Goal: Task Accomplishment & Management: Manage account settings

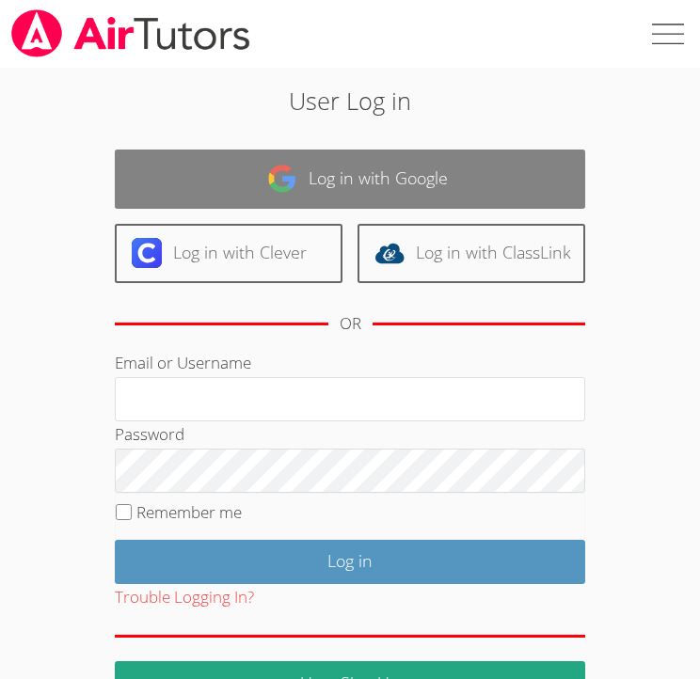
click at [449, 168] on link "Log in with Google" at bounding box center [350, 179] width 470 height 59
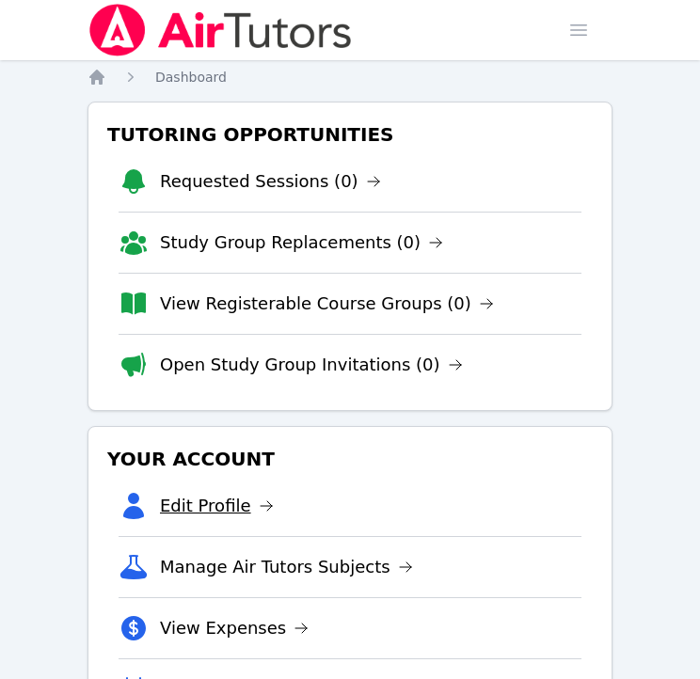
click at [190, 493] on link "Edit Profile" at bounding box center [217, 506] width 114 height 26
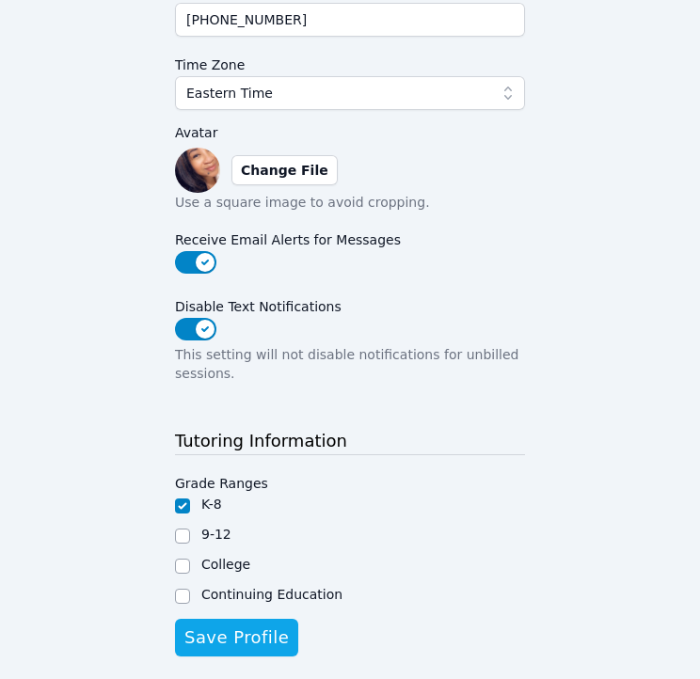
scroll to position [504, 0]
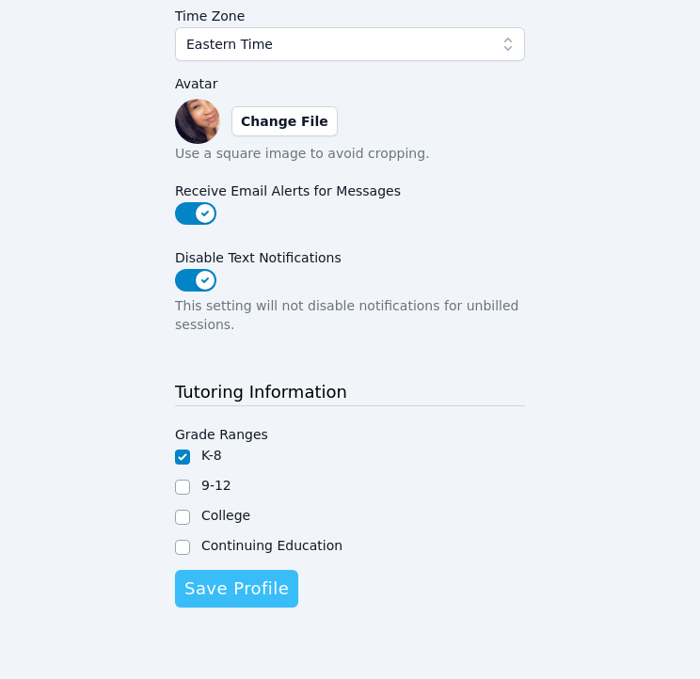
click at [245, 594] on span "Save Profile" at bounding box center [236, 589] width 104 height 26
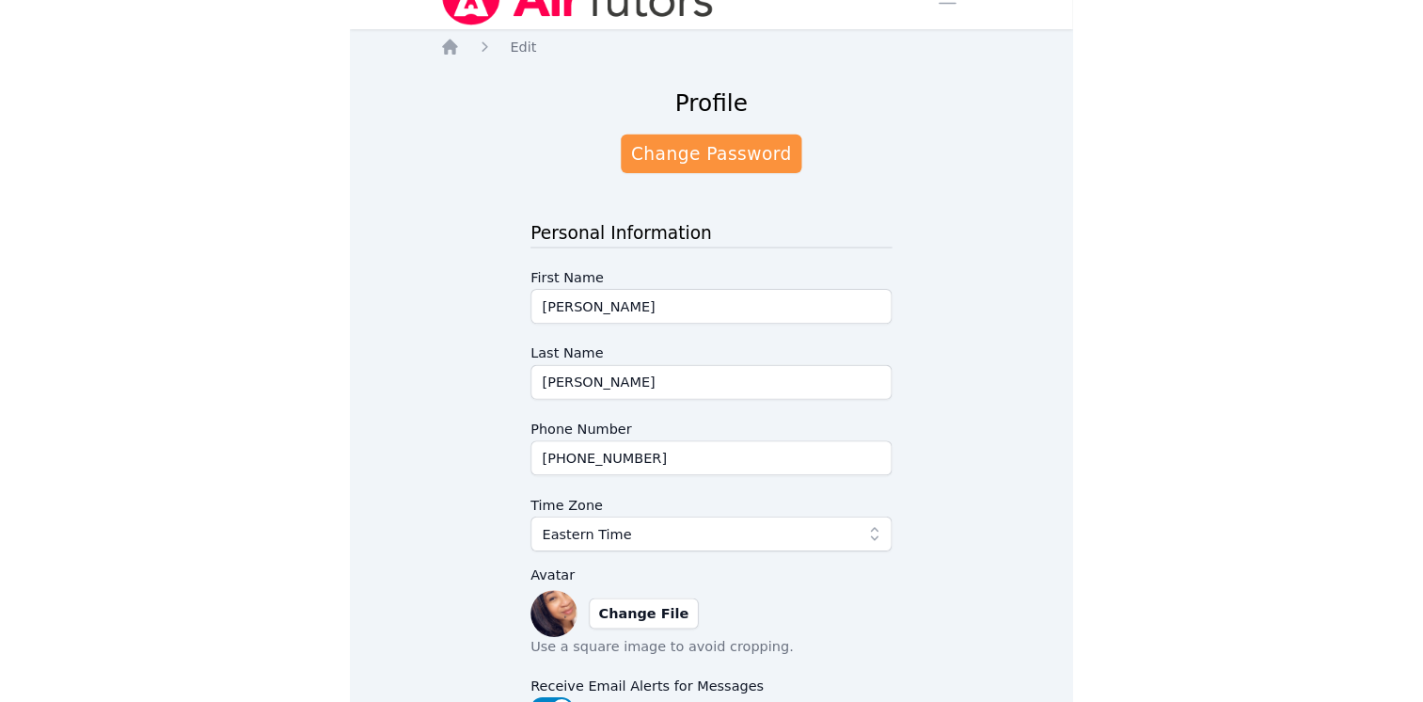
scroll to position [0, 0]
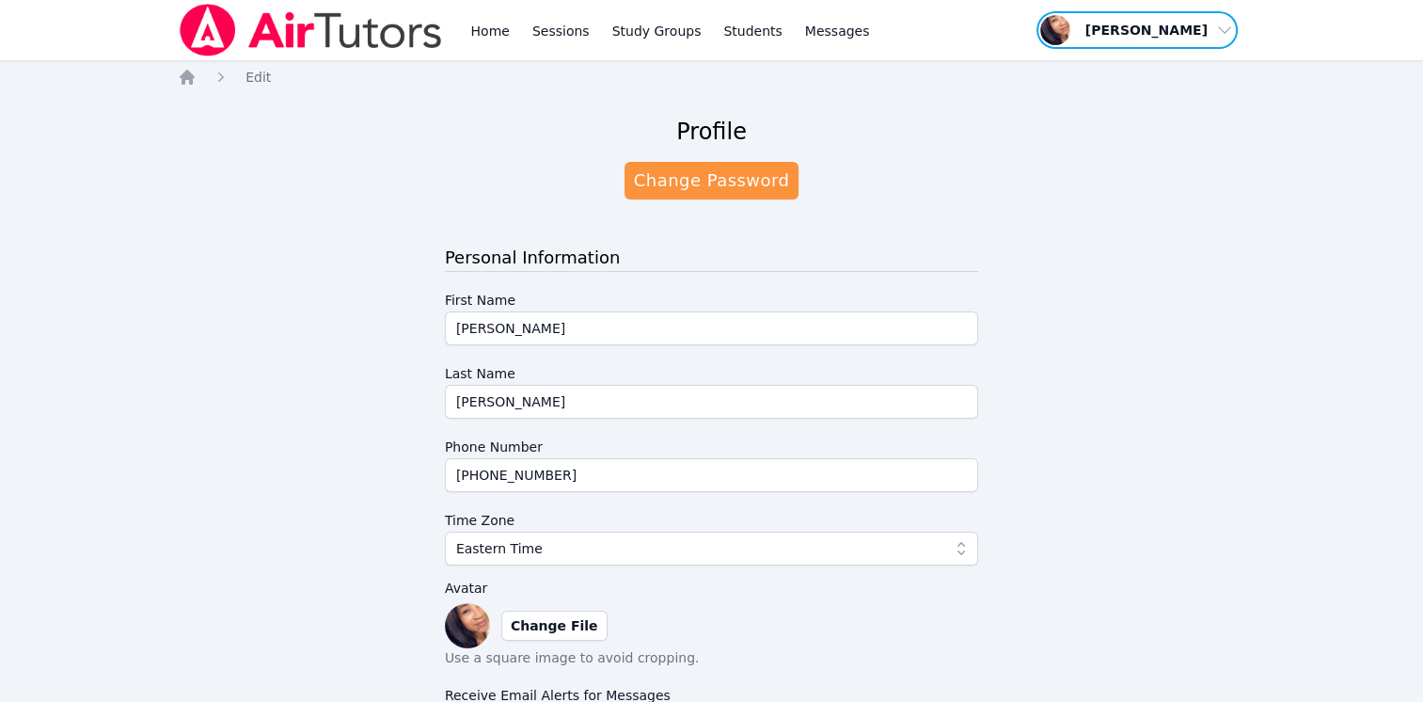
click at [713, 26] on span "button" at bounding box center [1137, 29] width 205 height 41
click at [713, 65] on link "Profile" at bounding box center [1144, 73] width 181 height 34
click at [478, 29] on link "Home" at bounding box center [490, 30] width 46 height 60
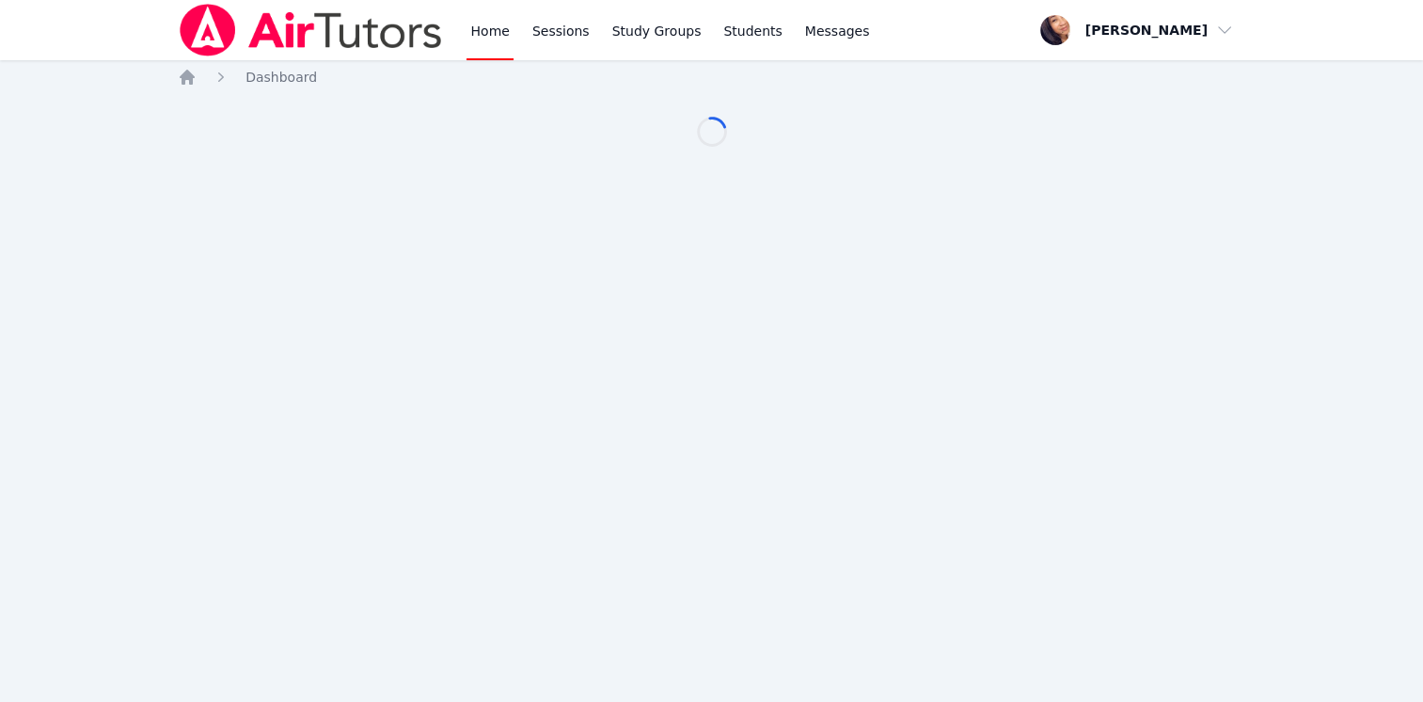
click at [915, 150] on div "Home Dashboard Loading..." at bounding box center [712, 126] width 1068 height 117
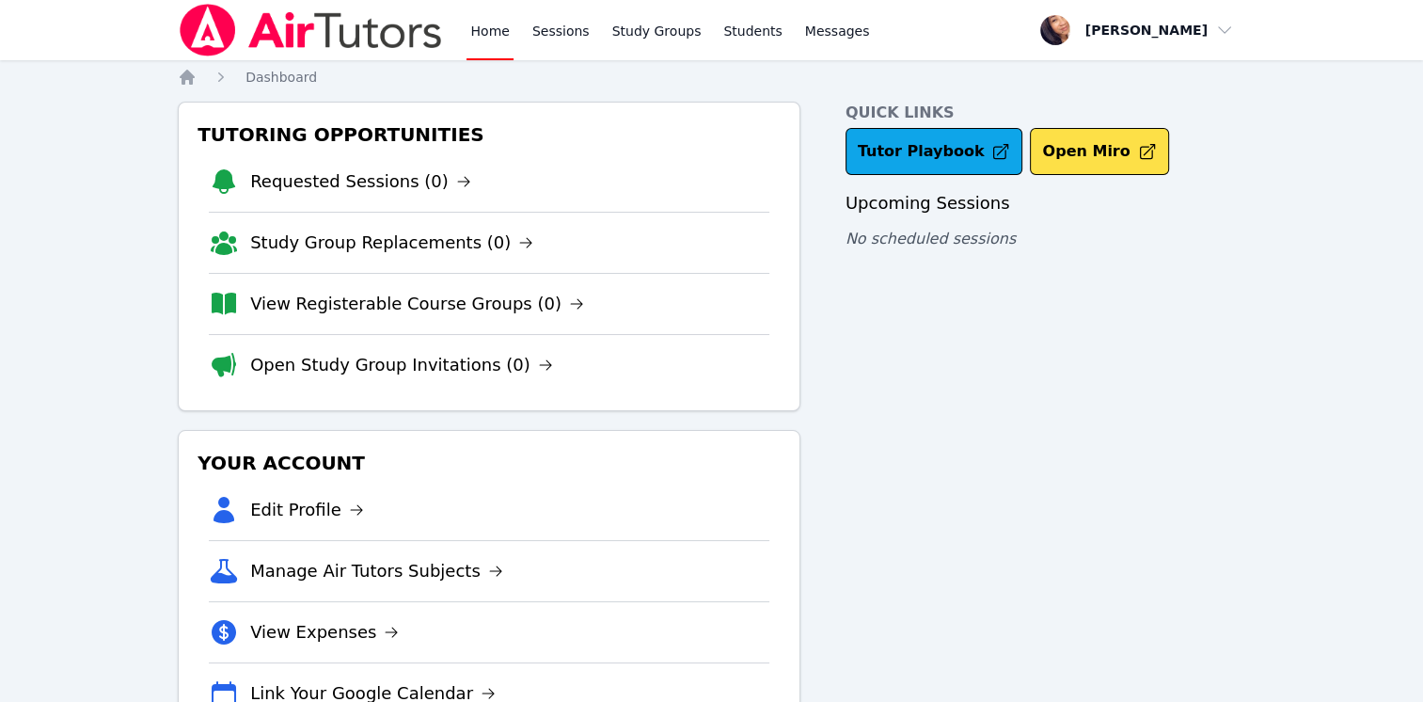
click at [558, 21] on link "Sessions" at bounding box center [561, 30] width 65 height 60
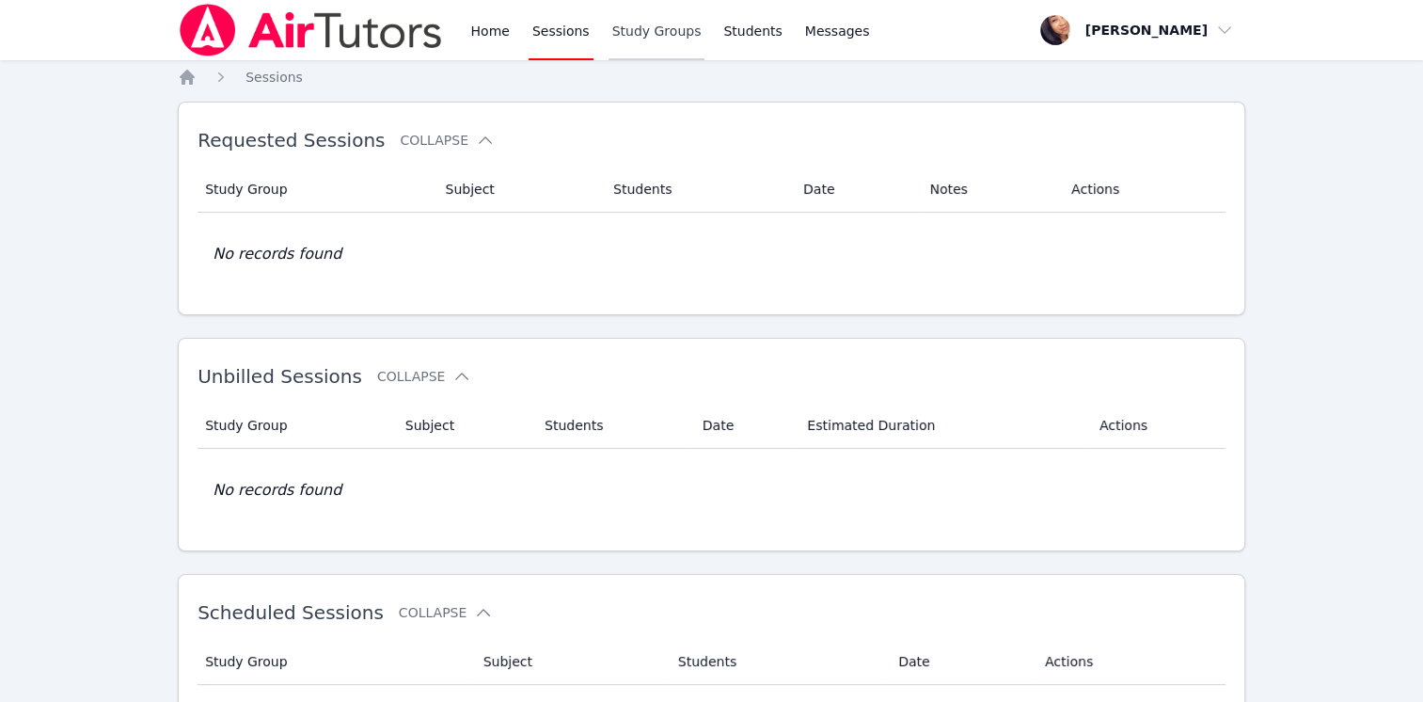
click at [640, 40] on link "Study Groups" at bounding box center [657, 30] width 97 height 60
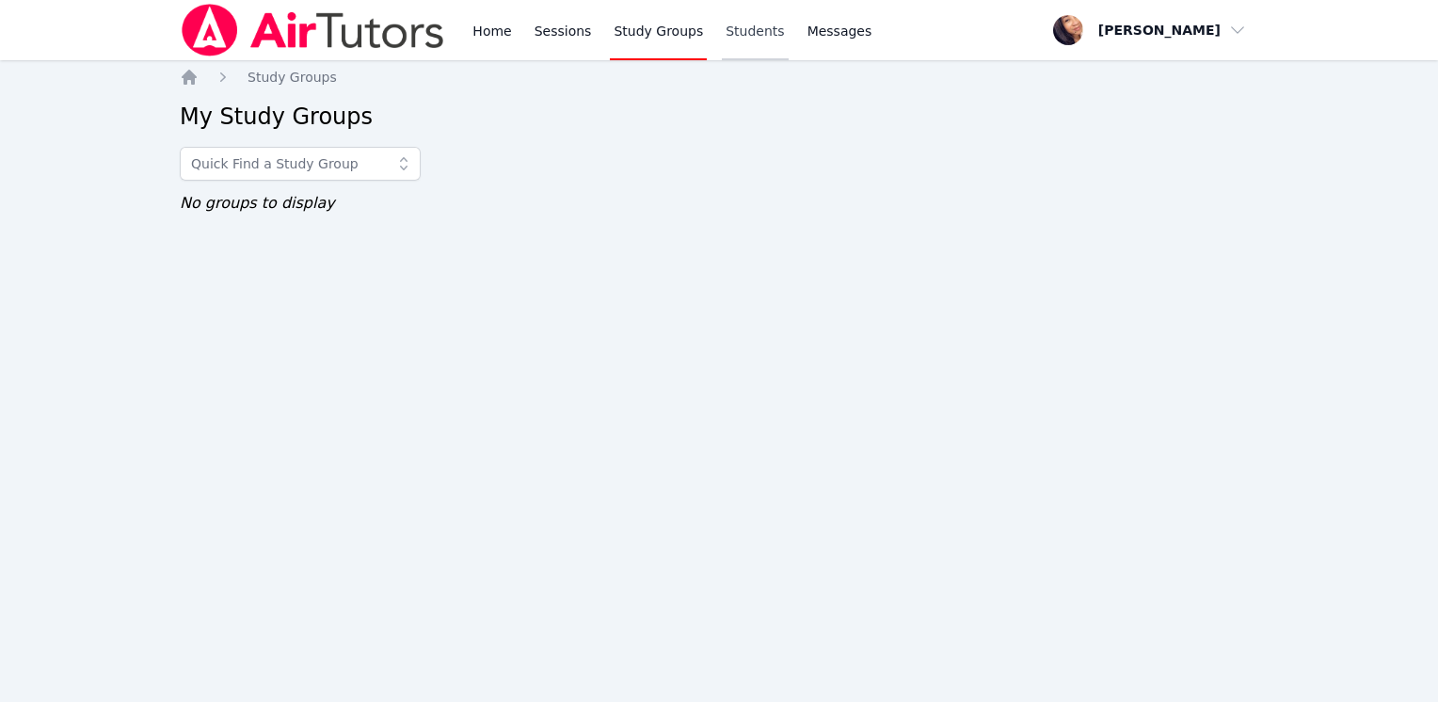
click at [723, 33] on link "Students" at bounding box center [755, 30] width 66 height 60
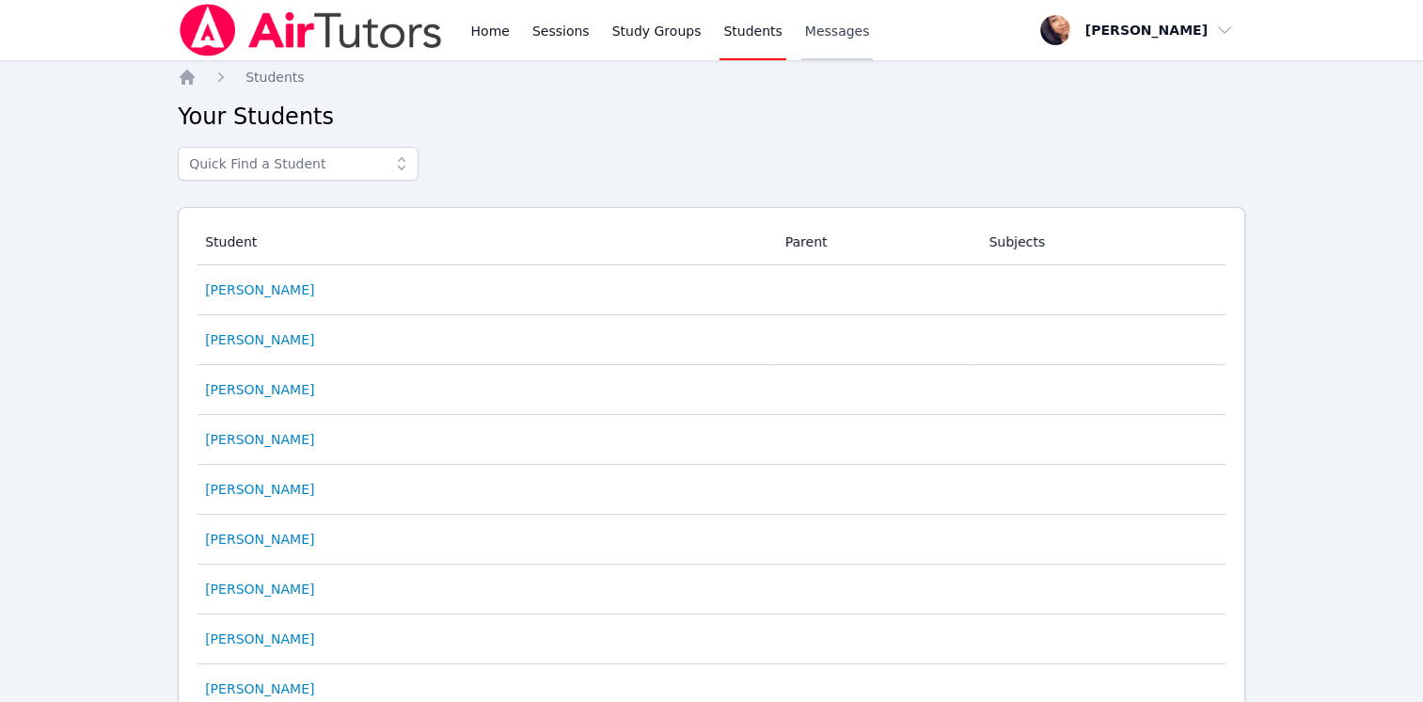
click at [827, 39] on span "Messages" at bounding box center [837, 31] width 65 height 19
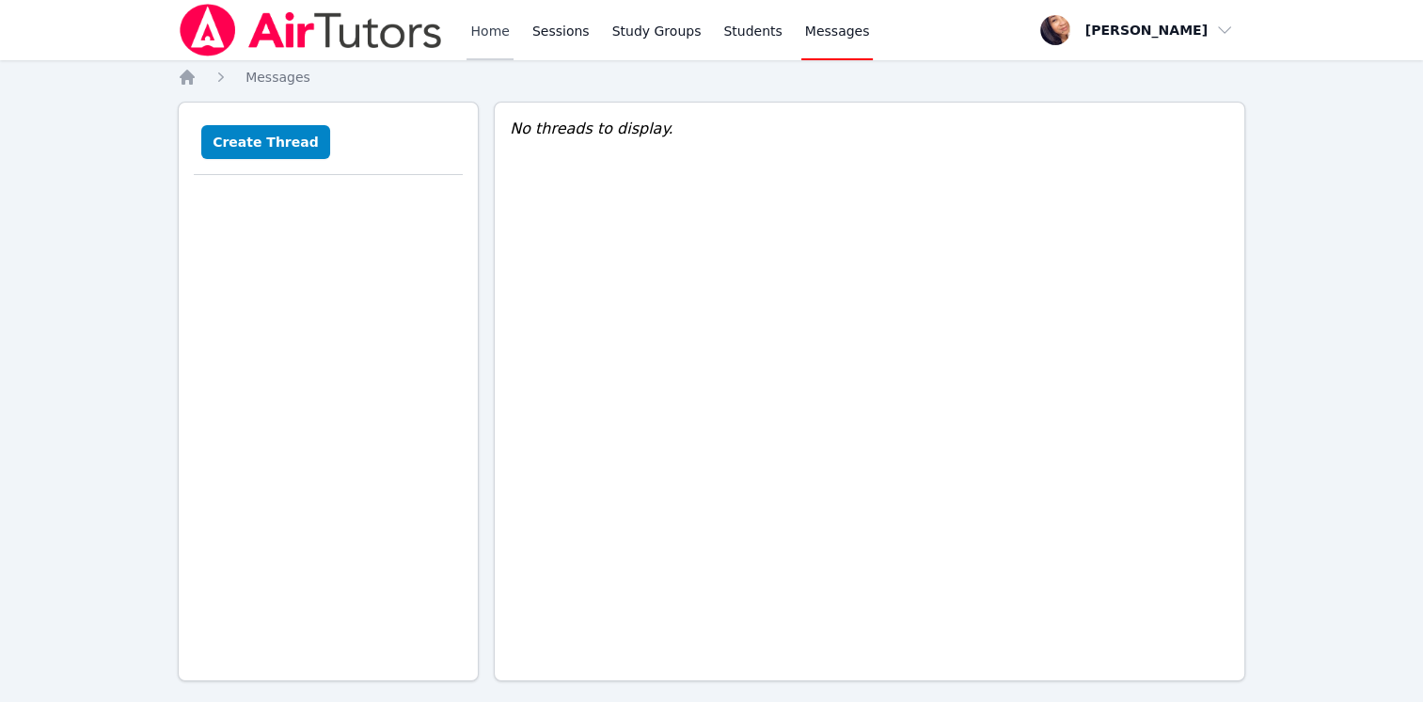
click at [476, 21] on link "Home" at bounding box center [490, 30] width 46 height 60
